Goal: Information Seeking & Learning: Learn about a topic

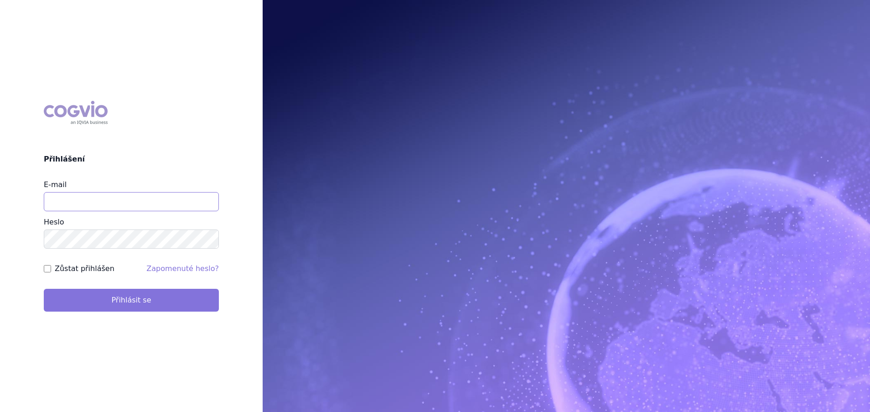
type input "milan.grus@stada.com"
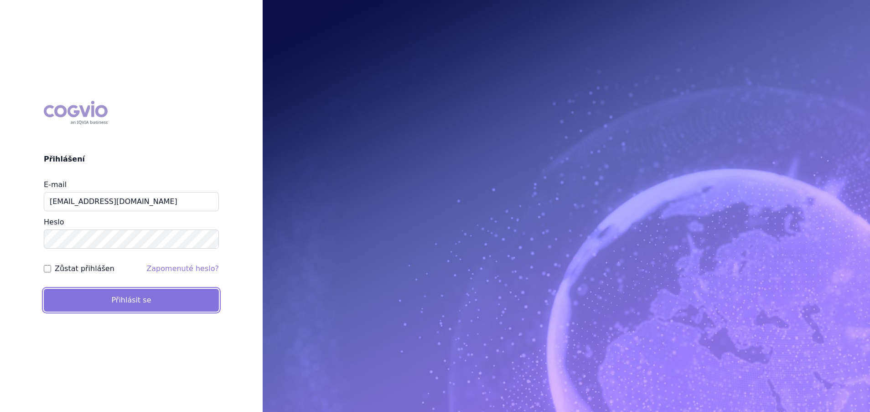
click at [114, 301] on button "Přihlásit se" at bounding box center [131, 300] width 175 height 23
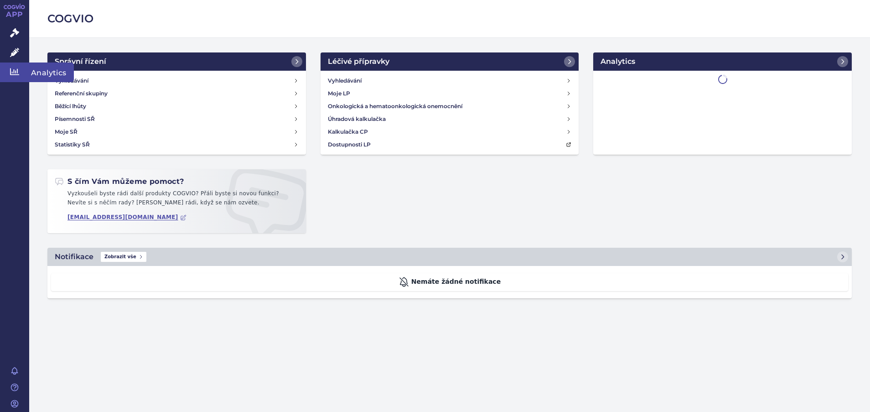
click at [16, 75] on icon at bounding box center [14, 71] width 9 height 9
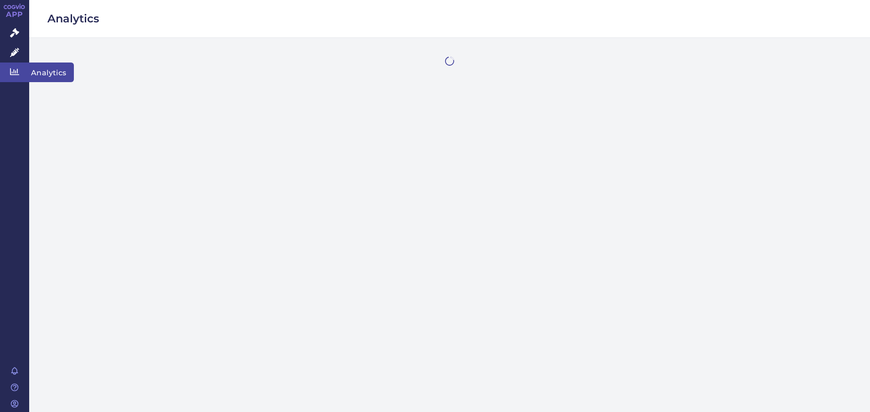
click at [13, 73] on icon at bounding box center [14, 71] width 9 height 9
click at [568, 185] on div "Analytics" at bounding box center [449, 206] width 841 height 412
click at [19, 71] on icon at bounding box center [14, 71] width 9 height 9
click at [10, 34] on icon at bounding box center [14, 32] width 9 height 9
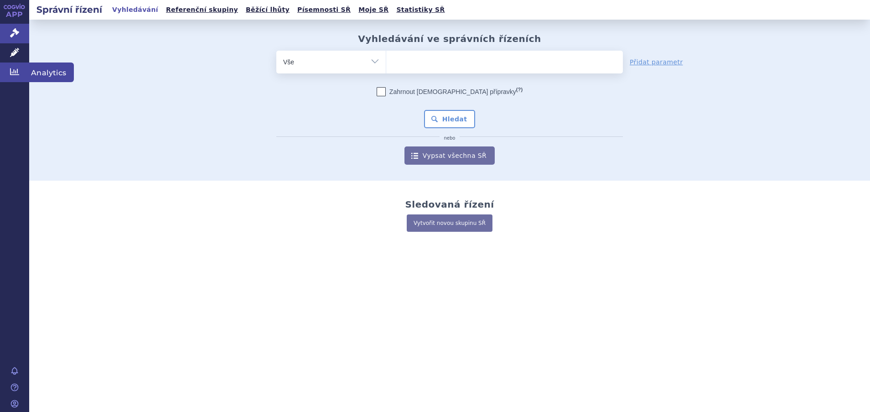
click at [18, 73] on icon at bounding box center [14, 71] width 9 height 9
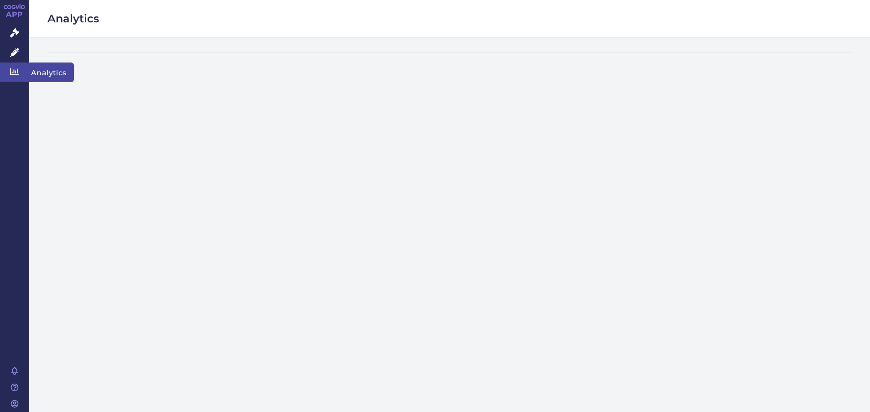
click at [15, 77] on link "Analytics" at bounding box center [14, 71] width 29 height 19
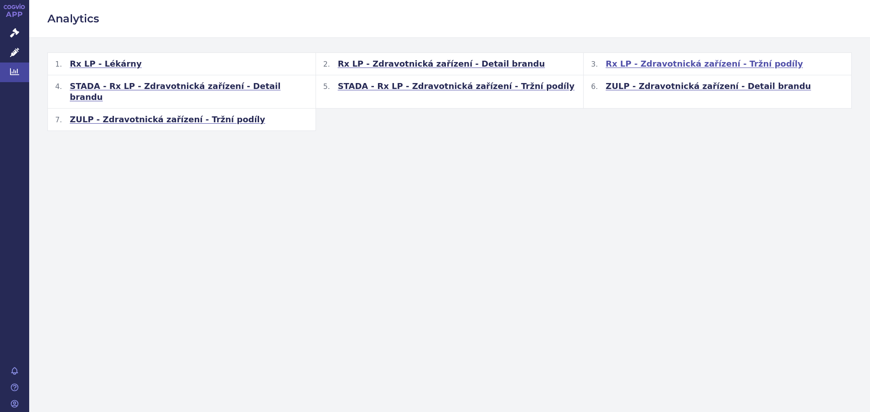
click at [709, 68] on span "Rx LP - Zdravotnická zařízení - Tržní podíly" at bounding box center [704, 63] width 197 height 11
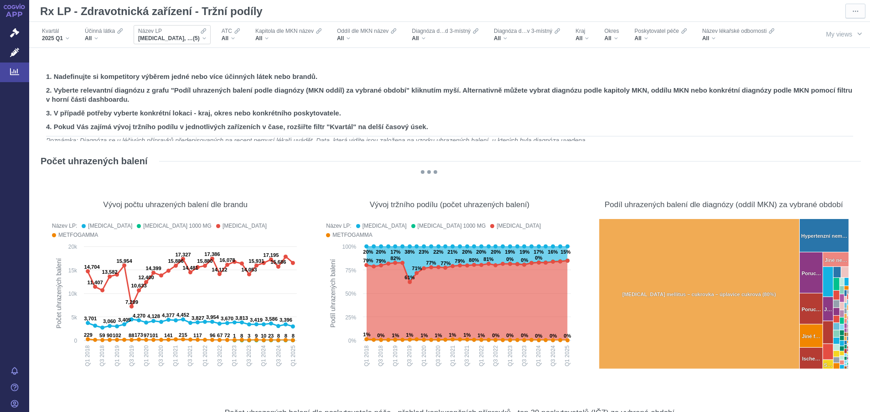
click at [203, 40] on div "[MEDICAL_DATA], [MEDICAL_DATA] 1000 MG, [MEDICAL_DATA], METFOGAMMA, METFOGAMMA …" at bounding box center [172, 38] width 68 height 7
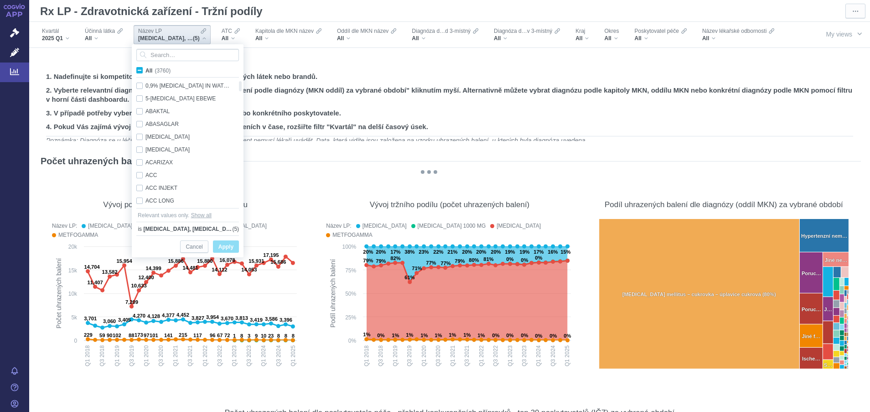
click at [145, 69] on span "All (3760)" at bounding box center [157, 70] width 25 height 6
click at [145, 69] on input "All (3760)" at bounding box center [148, 69] width 6 height 6
checkbox input "true"
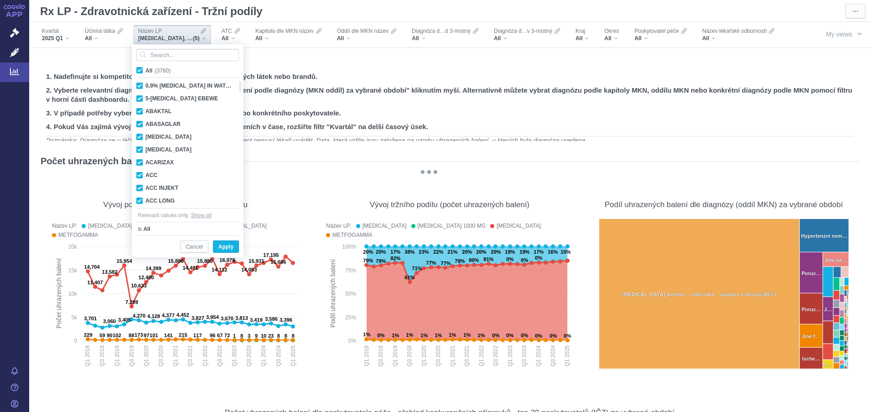
checkbox input "true"
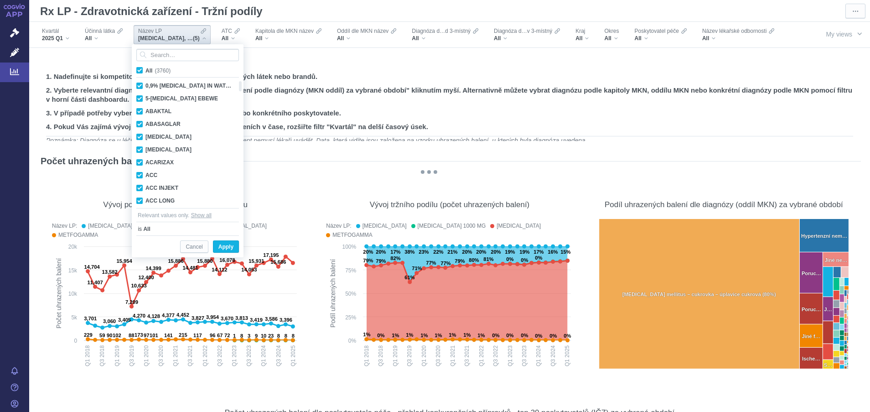
checkbox input "true"
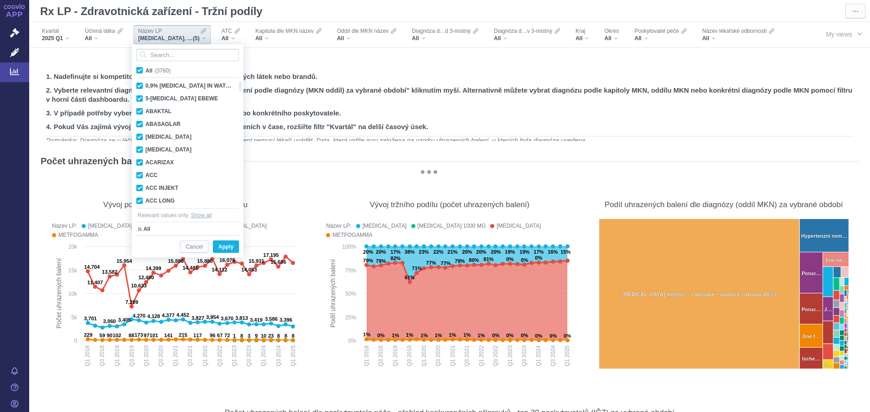
checkbox input "true"
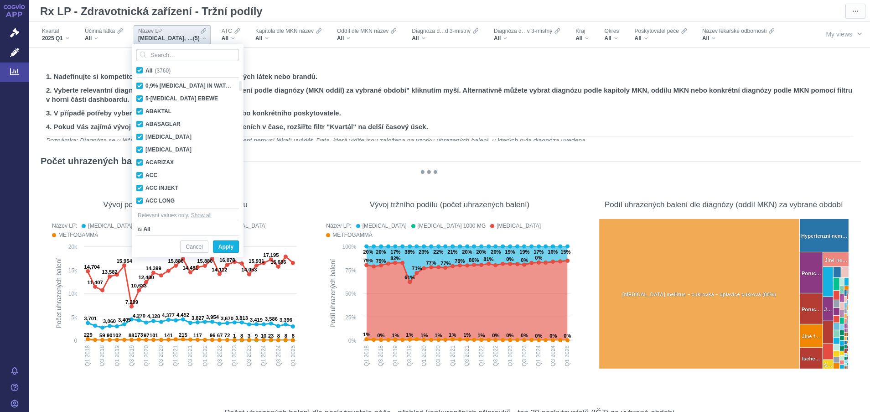
click at [145, 69] on span "All (3760)" at bounding box center [157, 70] width 25 height 6
click at [145, 69] on input "All (3760)" at bounding box center [148, 69] width 6 height 6
checkbox input "false"
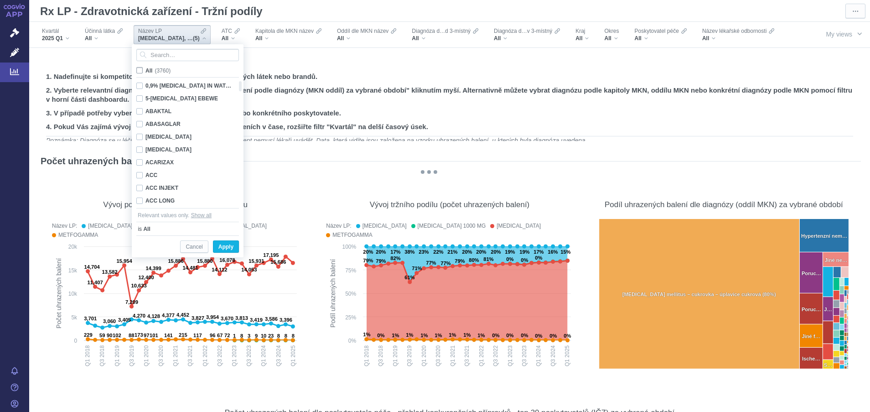
checkbox input "false"
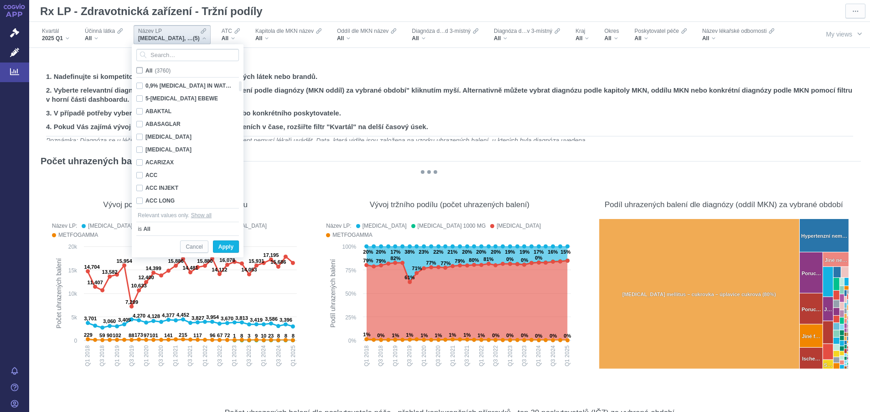
checkbox input "false"
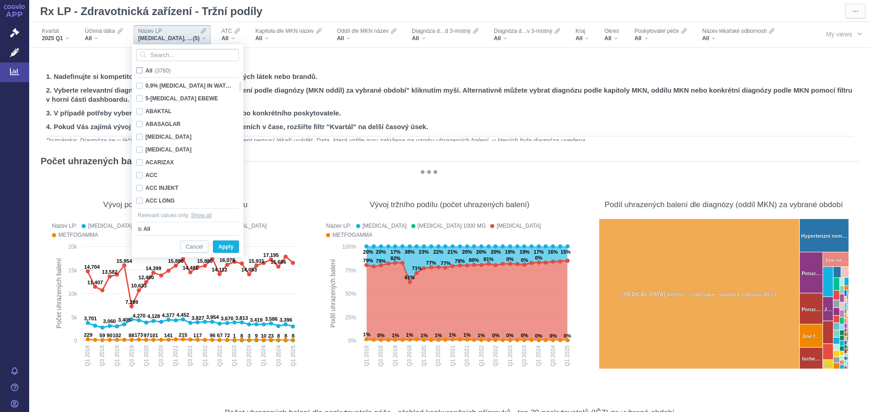
checkbox input "false"
click at [199, 52] on input "Search attribute values" at bounding box center [187, 55] width 103 height 12
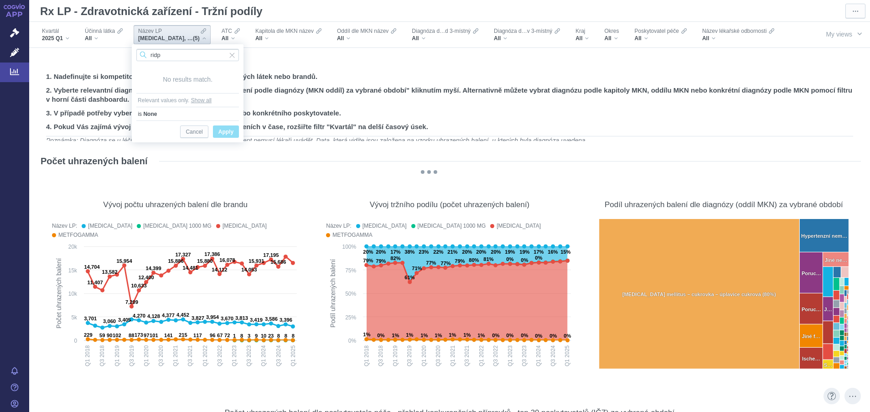
type input "ridp"
